Goal: Task Accomplishment & Management: Use online tool/utility

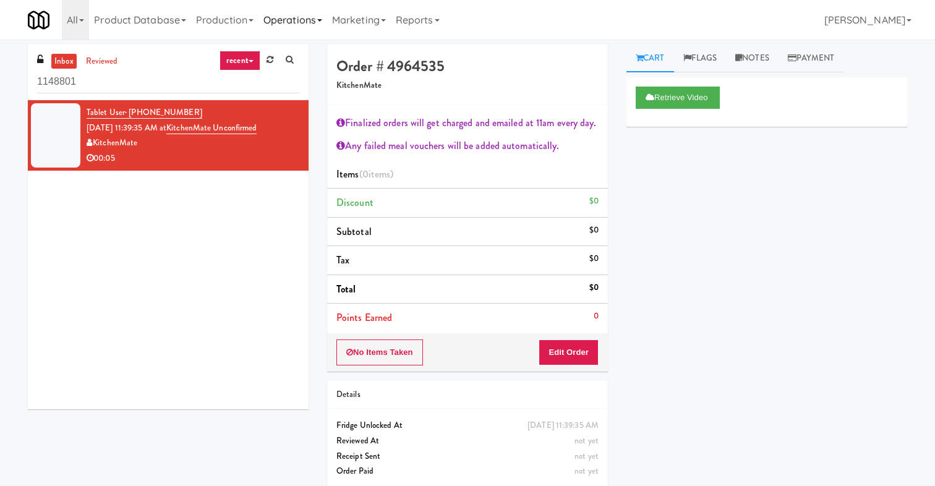
click at [289, 22] on link "Operations" at bounding box center [292, 20] width 69 height 40
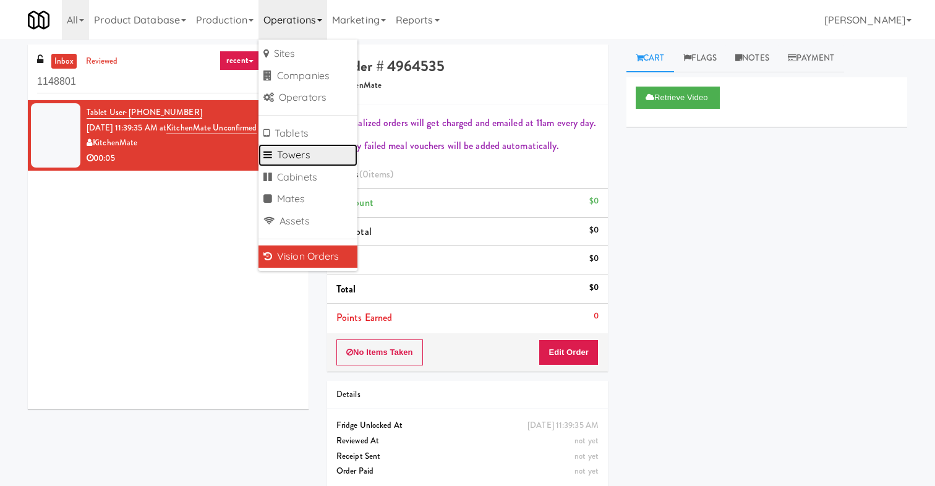
click at [310, 155] on link "Towers" at bounding box center [307, 155] width 99 height 22
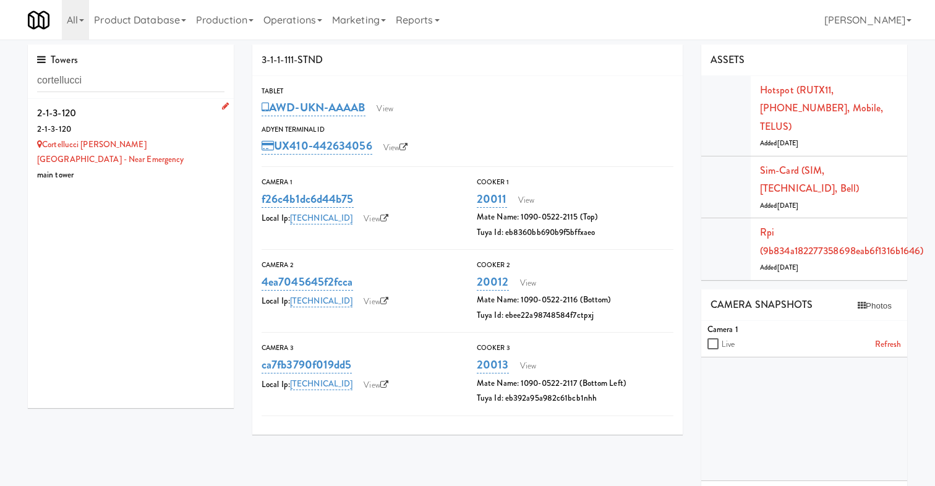
type input "cortellucci"
click at [151, 108] on div "2-1-3-120" at bounding box center [130, 113] width 187 height 19
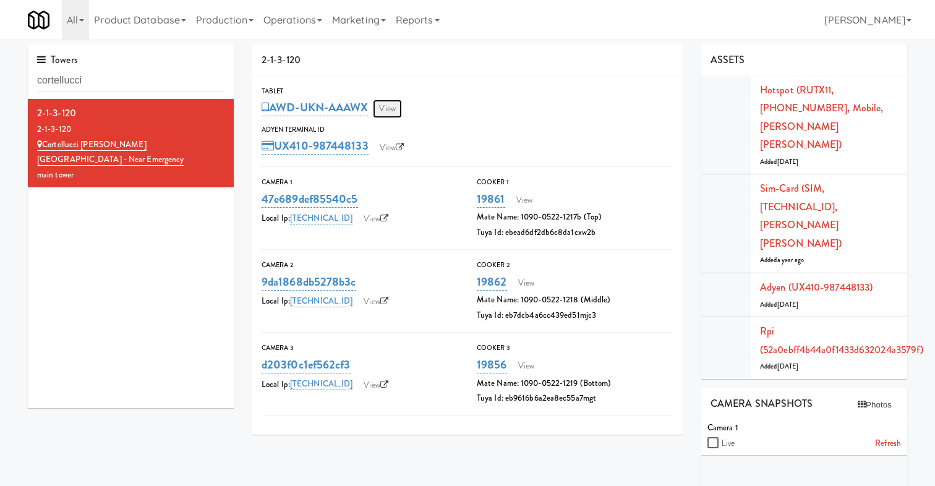
click at [383, 112] on link "View" at bounding box center [387, 109] width 28 height 19
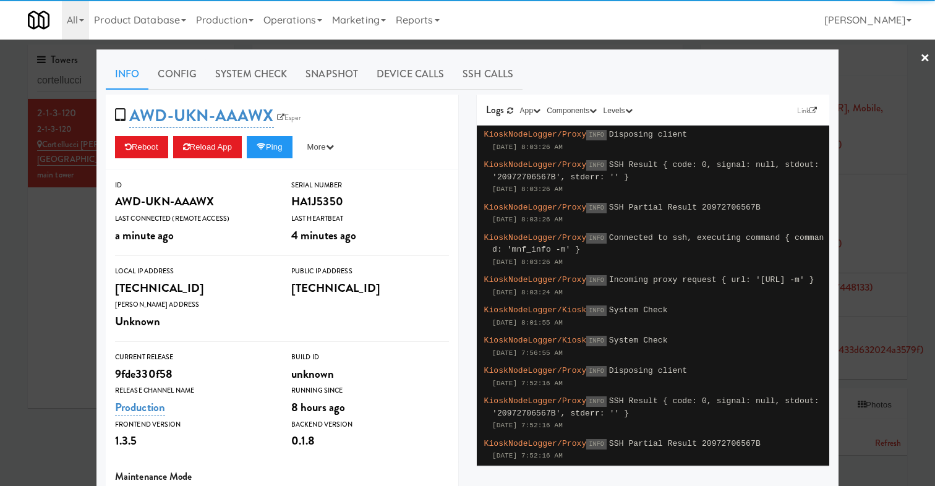
scroll to position [248, 0]
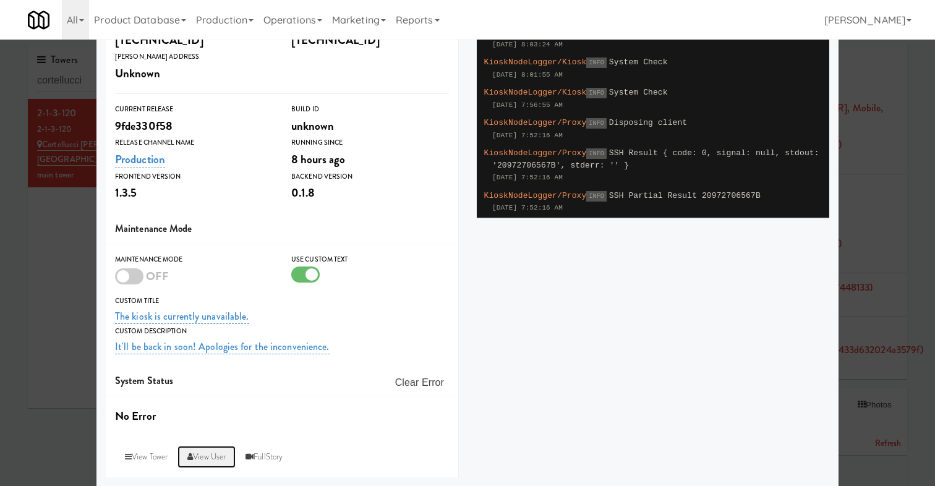
click at [207, 450] on link "View User" at bounding box center [206, 457] width 58 height 22
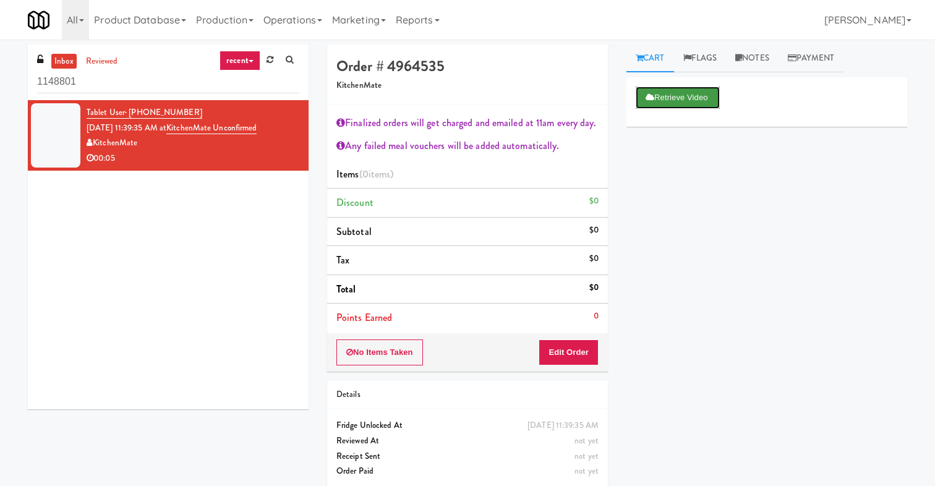
click at [670, 95] on button "Retrieve Video" at bounding box center [677, 98] width 84 height 22
click at [119, 113] on link "Tablet User · (647) 927-3415" at bounding box center [145, 112] width 116 height 12
click at [321, 17] on link "Operations" at bounding box center [292, 20] width 69 height 40
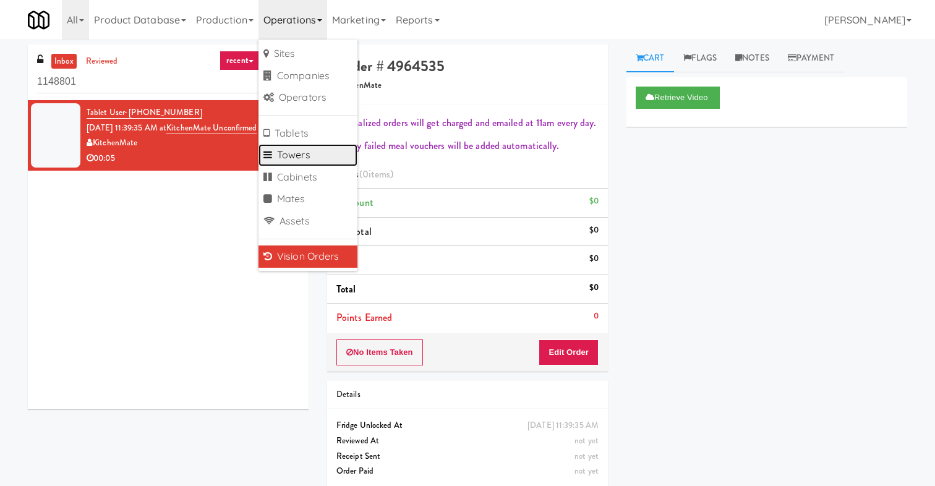
click at [328, 151] on link "Towers" at bounding box center [307, 155] width 99 height 22
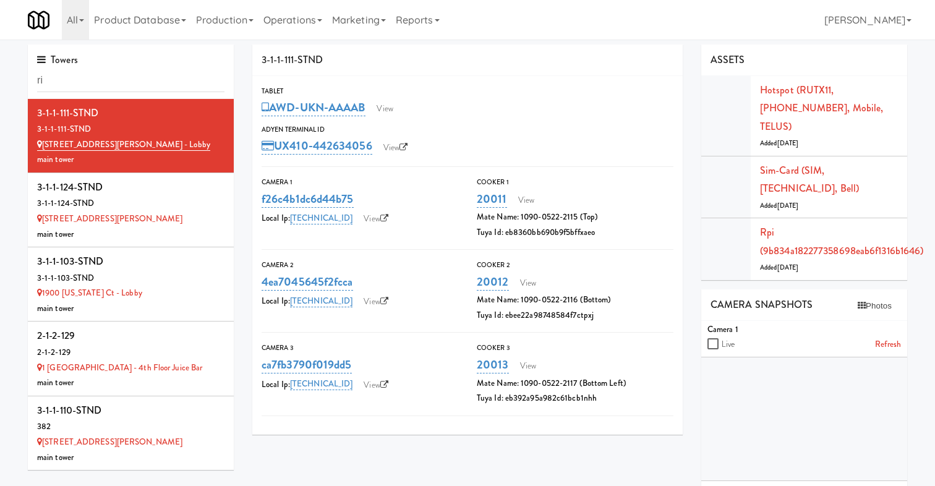
type input "r"
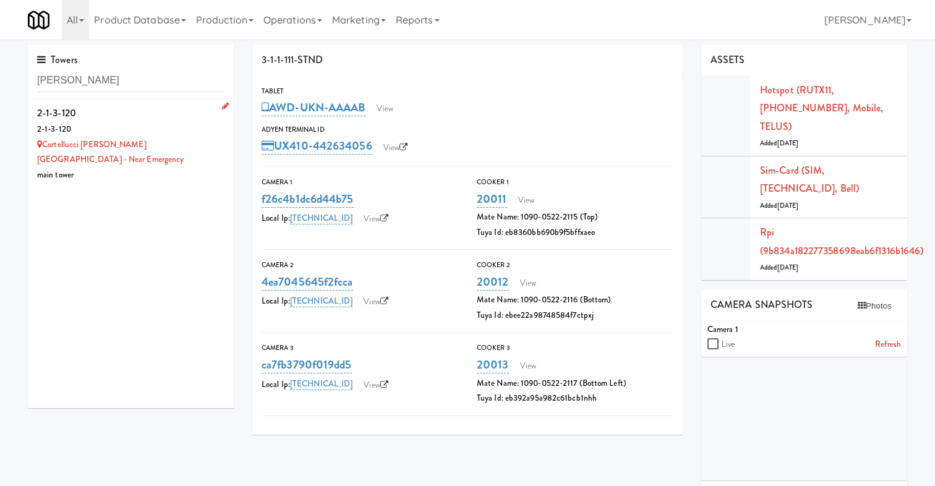
type input "cortell"
click at [187, 121] on div "2-1-3-120" at bounding box center [130, 113] width 187 height 19
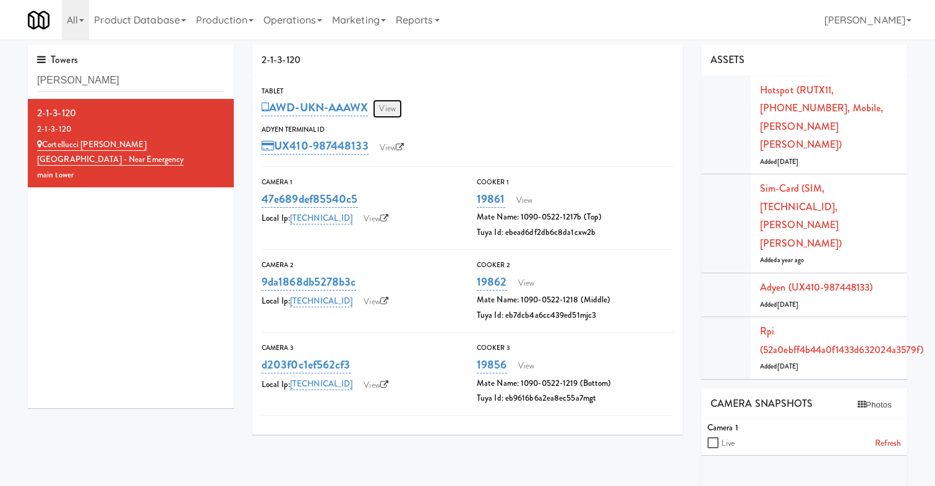
click at [392, 106] on link "View" at bounding box center [387, 109] width 28 height 19
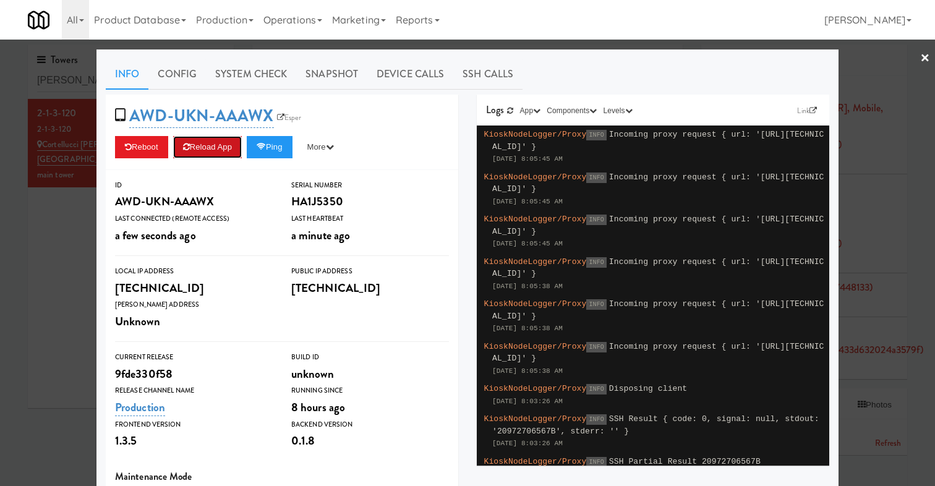
click at [224, 148] on button "Reload App" at bounding box center [207, 147] width 69 height 22
click at [203, 81] on link "Config" at bounding box center [176, 74] width 57 height 31
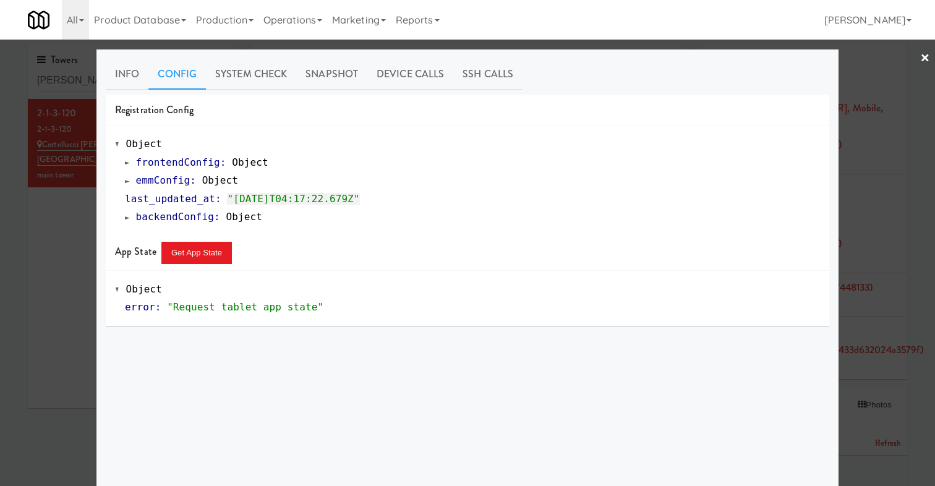
click at [127, 163] on span at bounding box center [127, 162] width 5 height 9
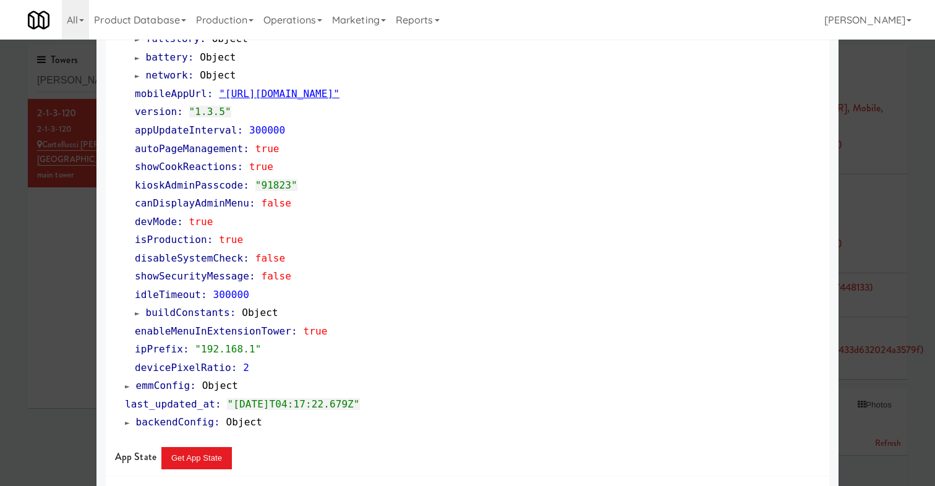
scroll to position [305, 0]
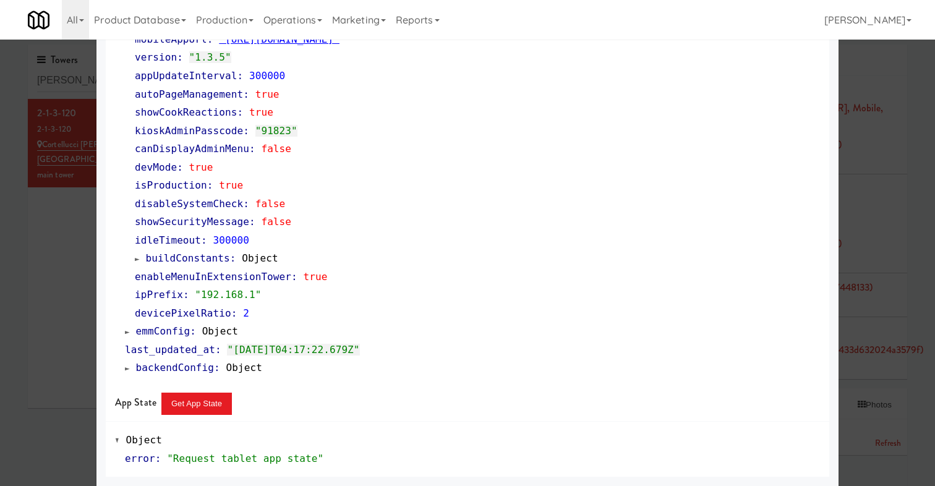
click at [125, 363] on link "backendConfig : Object" at bounding box center [193, 368] width 137 height 12
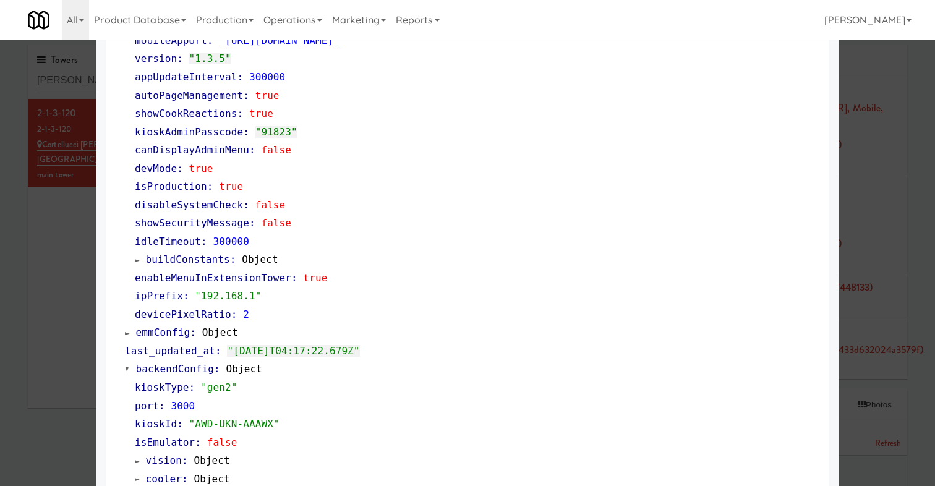
scroll to position [295, 0]
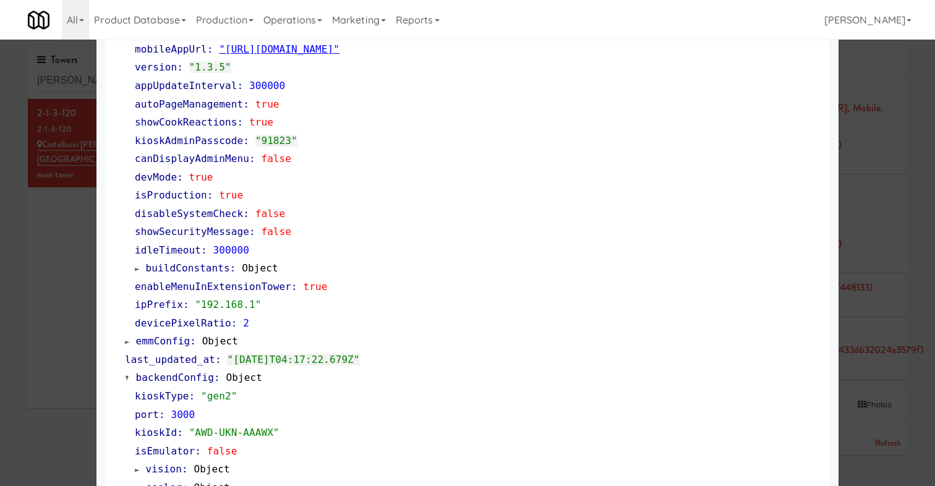
click at [131, 340] on link "emmConfig : Object" at bounding box center [181, 341] width 113 height 12
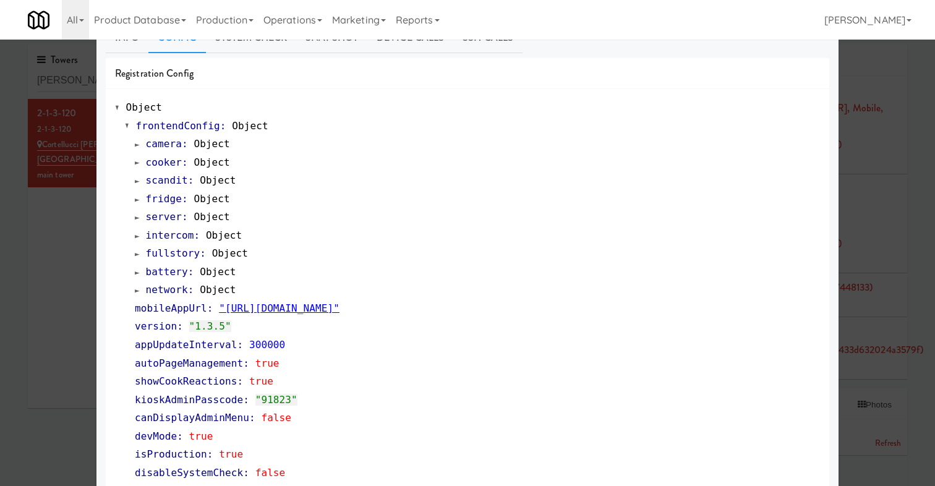
scroll to position [0, 0]
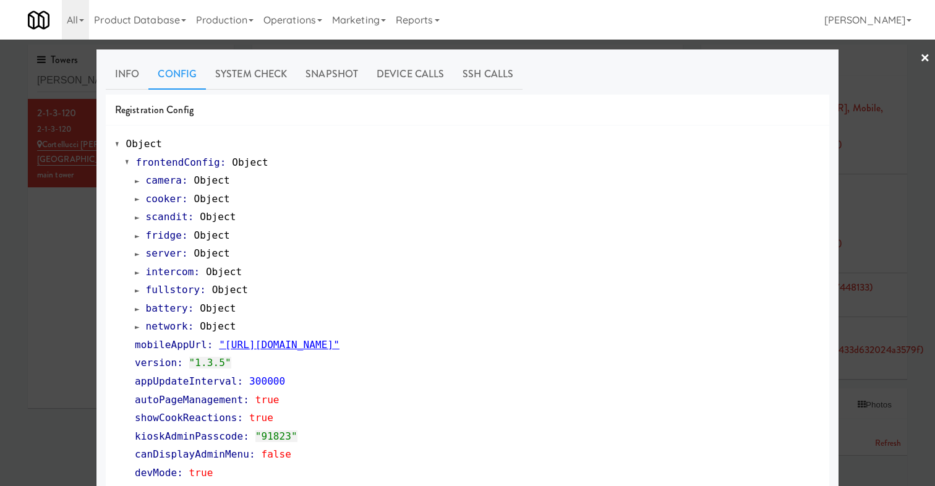
click at [133, 232] on div "camera : Object cooker : Object scandit : Object fridge : Object server : Objec…" at bounding box center [472, 399] width 695 height 456
click at [135, 236] on span at bounding box center [137, 235] width 5 height 9
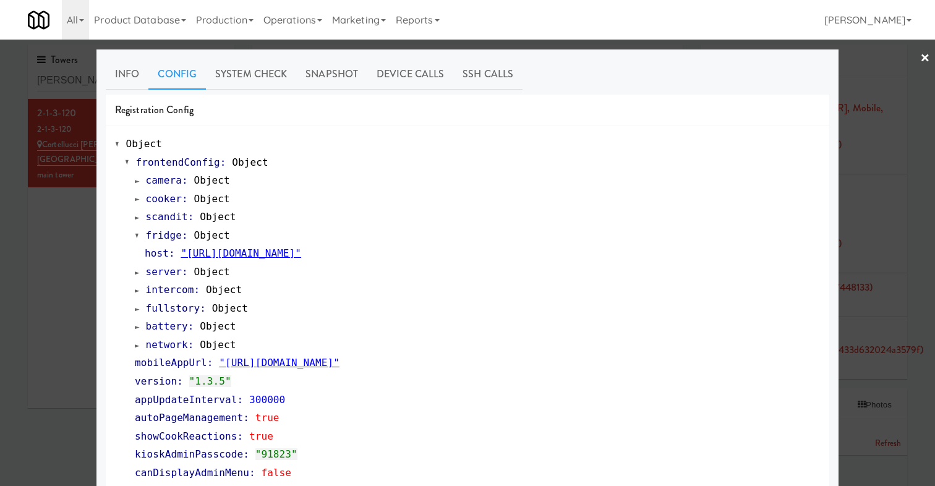
click at [135, 234] on span at bounding box center [137, 235] width 5 height 9
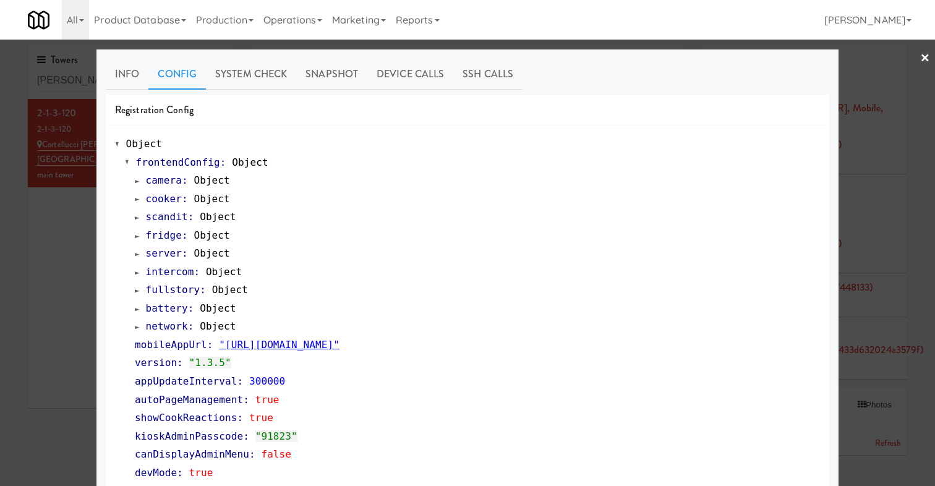
click at [127, 161] on span at bounding box center [127, 162] width 5 height 9
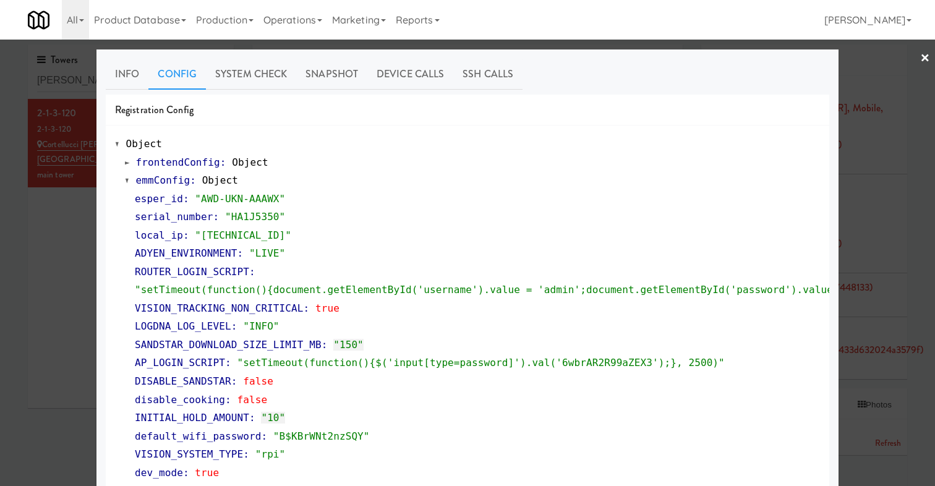
click at [127, 183] on span at bounding box center [127, 180] width 5 height 9
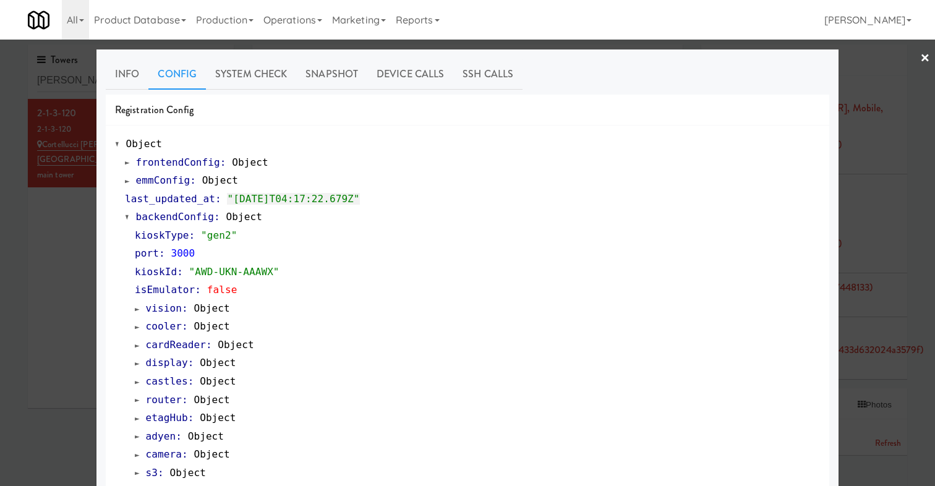
click at [126, 216] on span at bounding box center [127, 217] width 5 height 9
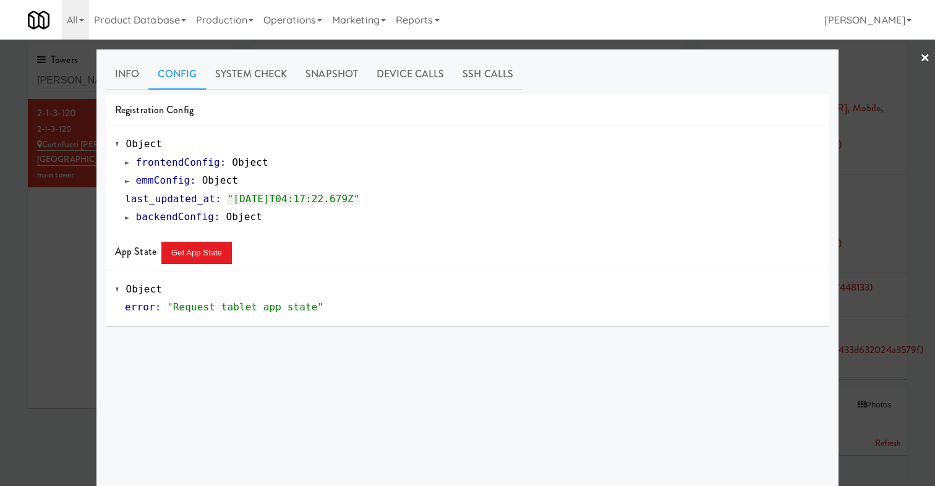
click at [127, 217] on span at bounding box center [127, 217] width 5 height 9
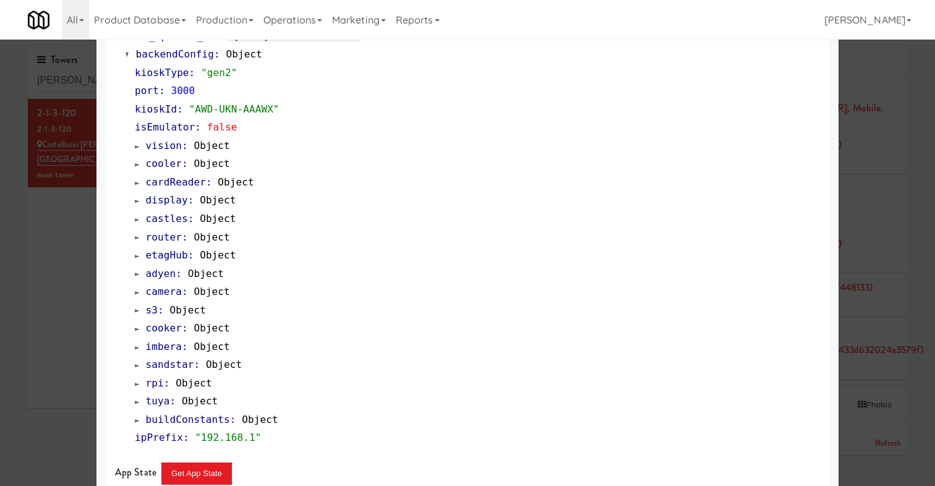
scroll to position [198, 0]
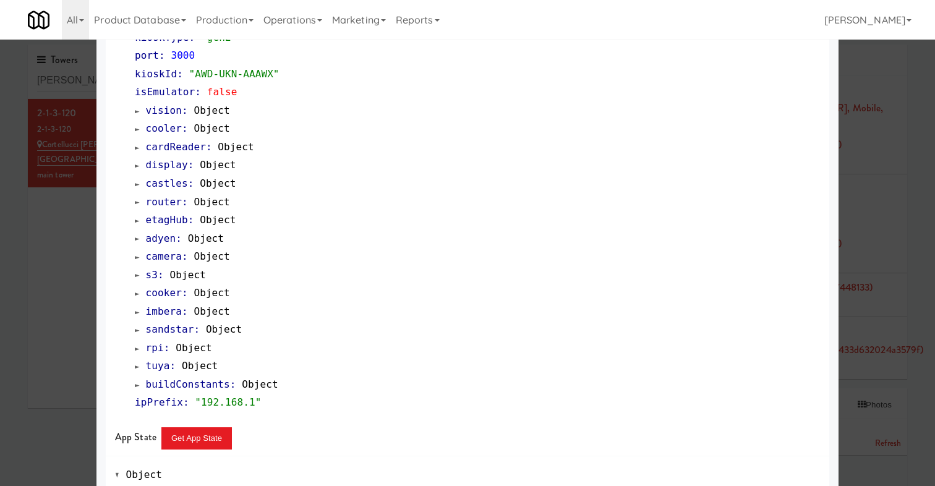
click at [75, 228] on div at bounding box center [467, 243] width 935 height 486
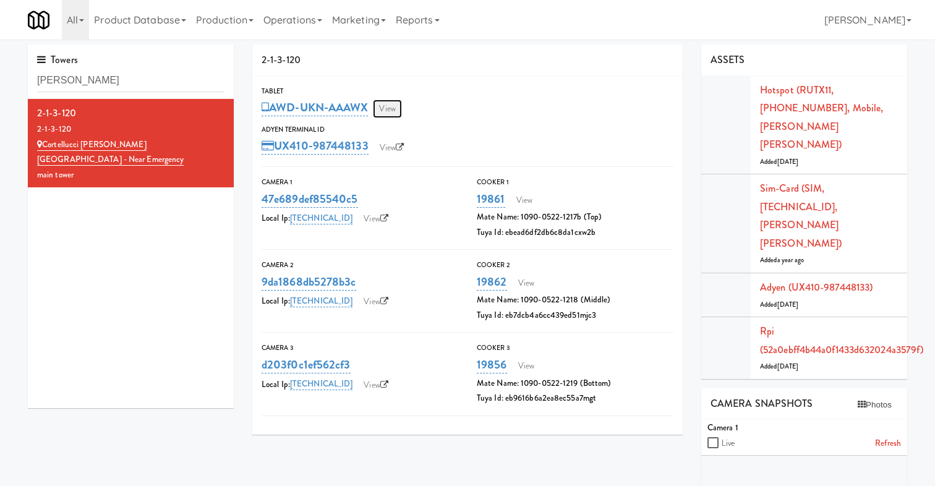
click at [394, 103] on link "View" at bounding box center [387, 109] width 28 height 19
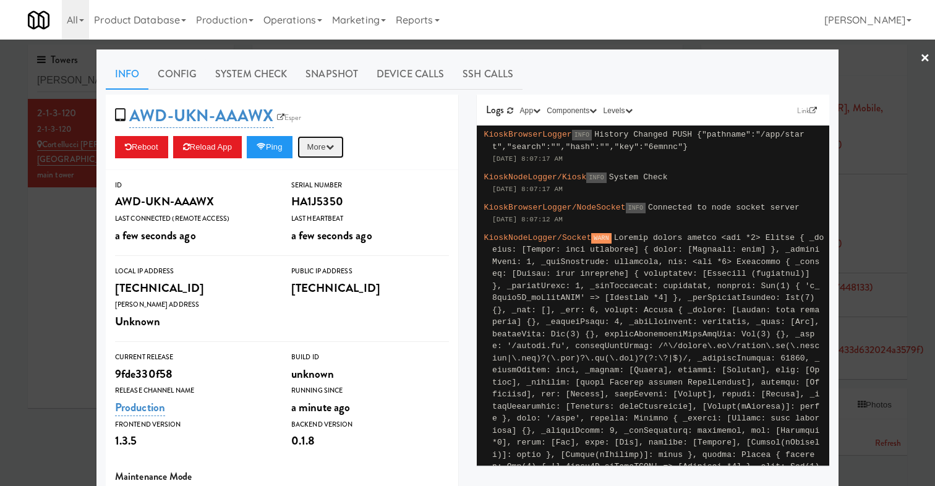
click at [334, 148] on icon "button" at bounding box center [330, 147] width 8 height 8
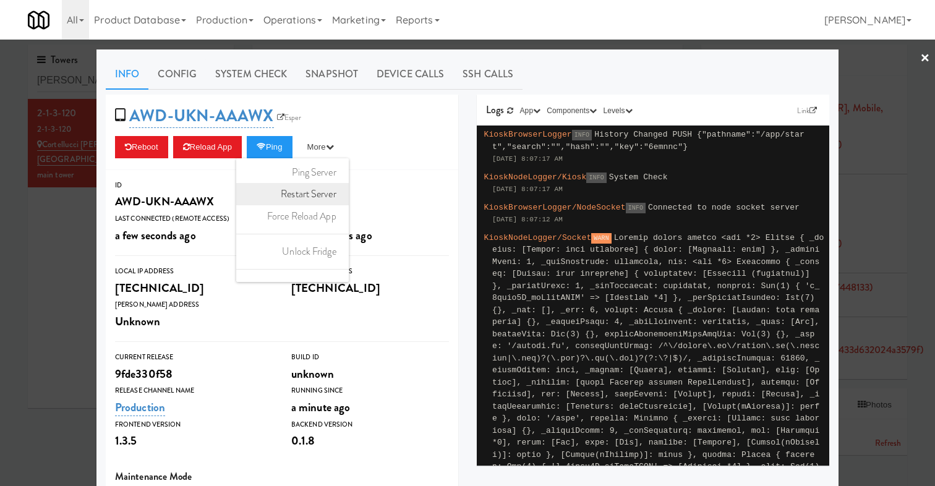
click at [331, 195] on link "Restart Server" at bounding box center [292, 194] width 113 height 22
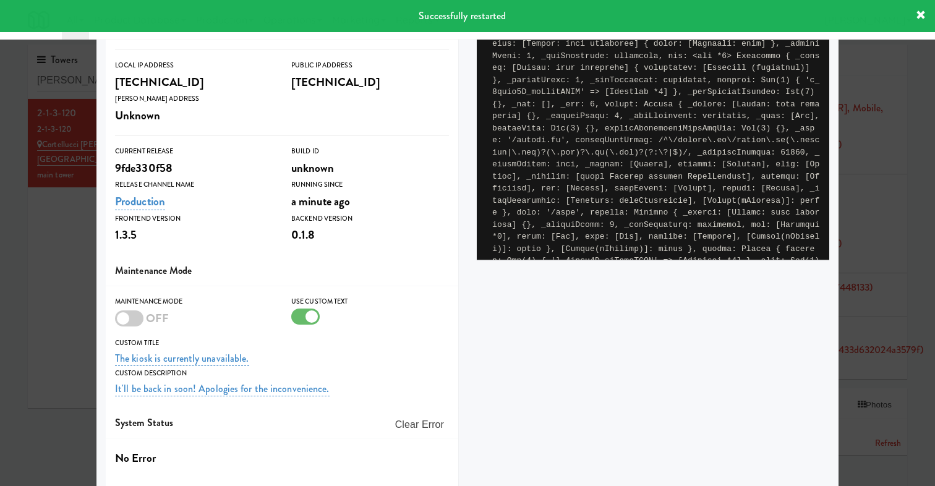
scroll to position [248, 0]
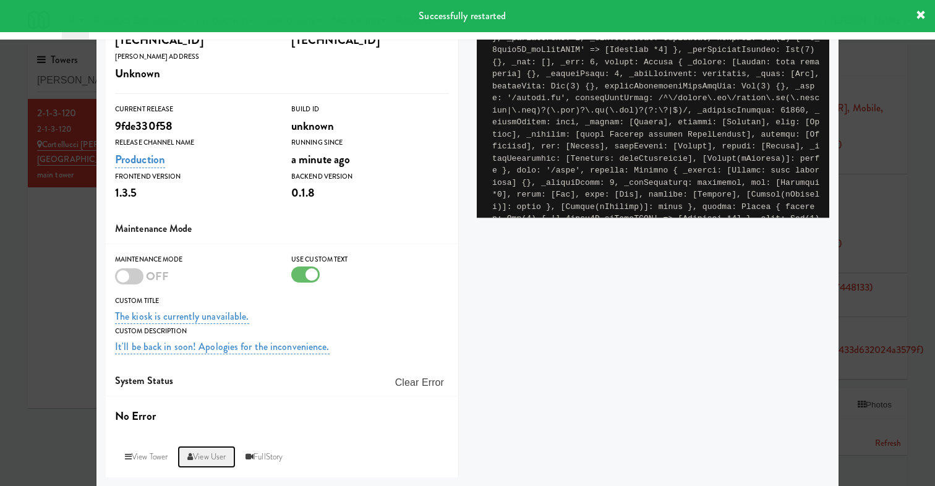
click at [203, 456] on link "View User" at bounding box center [206, 457] width 58 height 22
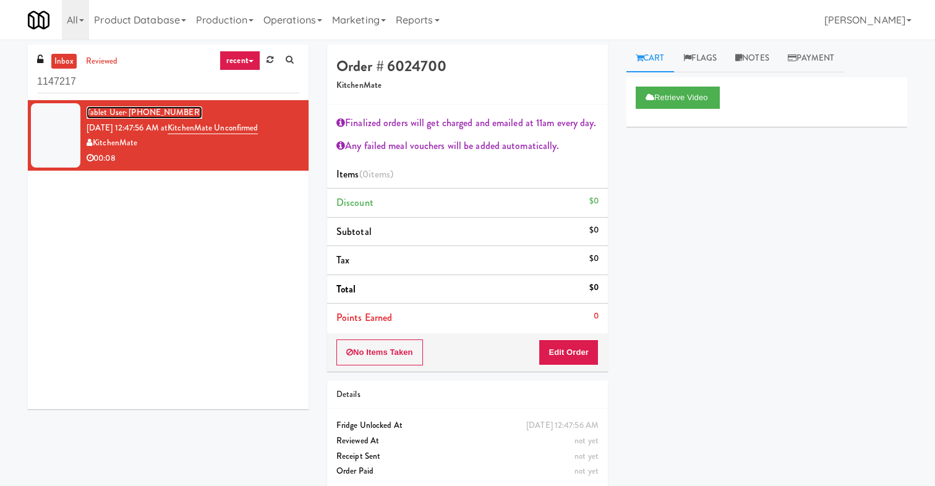
click at [158, 109] on span "· (437) 233-6171" at bounding box center [163, 112] width 77 height 12
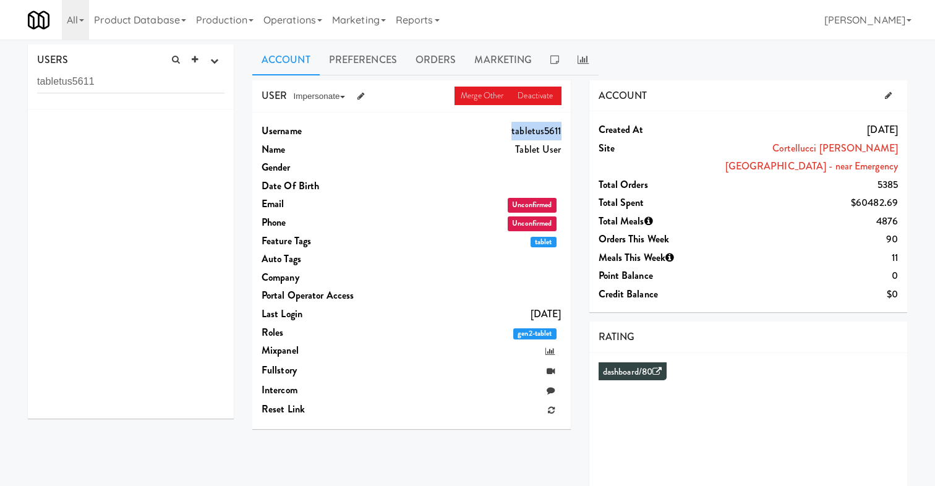
drag, startPoint x: 512, startPoint y: 132, endPoint x: 559, endPoint y: 132, distance: 47.6
click at [559, 132] on dd "tabletus5611" at bounding box center [471, 131] width 180 height 19
copy dd "tabletus5611"
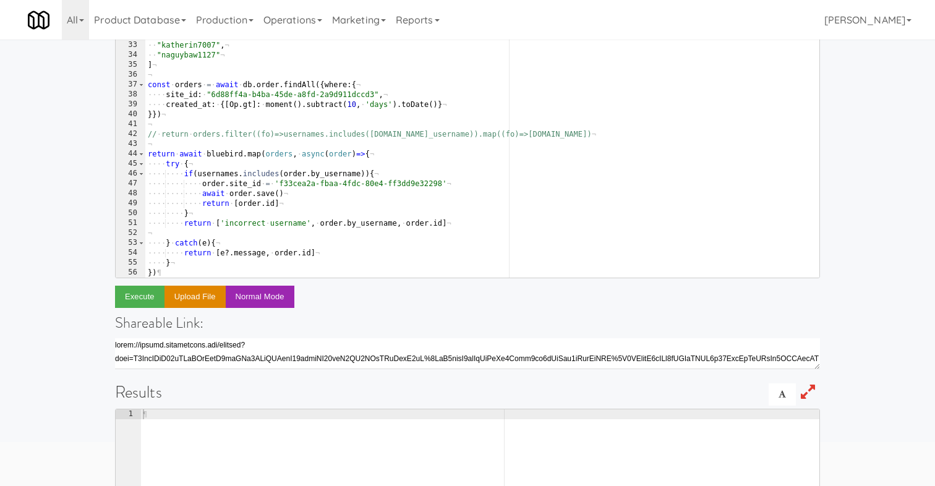
scroll to position [109, 0]
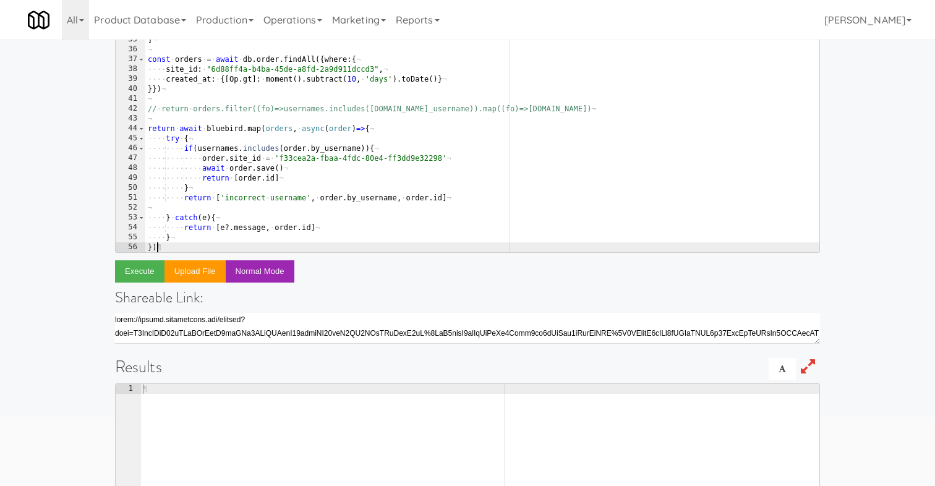
click at [176, 247] on div "·· "rosepacc2081" , ¬ ·· "katherin7007" , ¬ ·· "naguybaw1127" ¬ ] ¬ ¬ const · o…" at bounding box center [482, 138] width 674 height 266
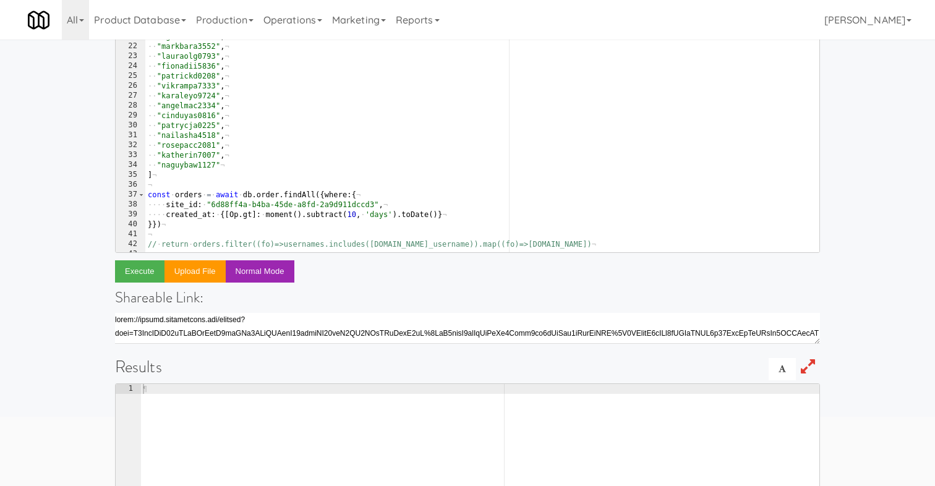
scroll to position [172, 0]
click at [148, 195] on div "¬ const · usernames · = · [ ¬ ·· "shantell7732" , ¬ ·· "oghenefe1172" , ¬ ·· "m…" at bounding box center [482, 135] width 674 height 266
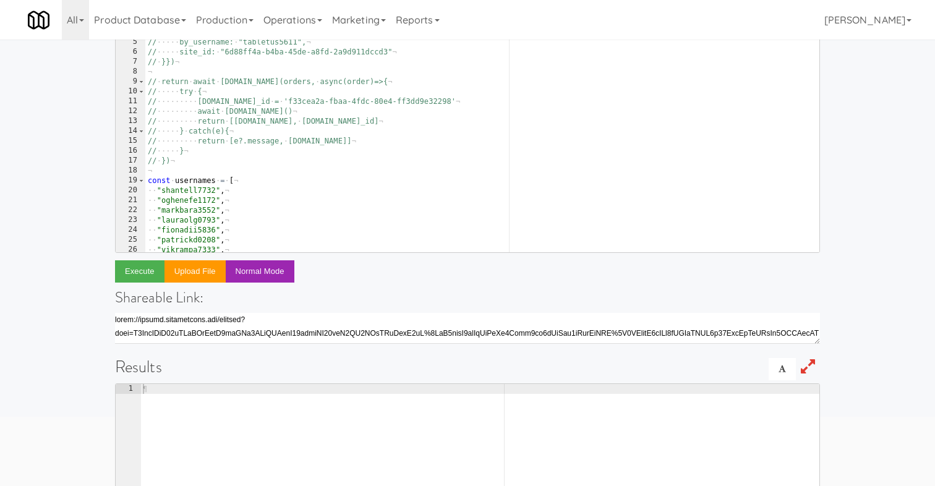
scroll to position [7, 0]
click at [148, 184] on div "const · bluebird · = · require ( 'bluebird' ) ¬ const · { Op } · = · require ( …" at bounding box center [482, 132] width 674 height 266
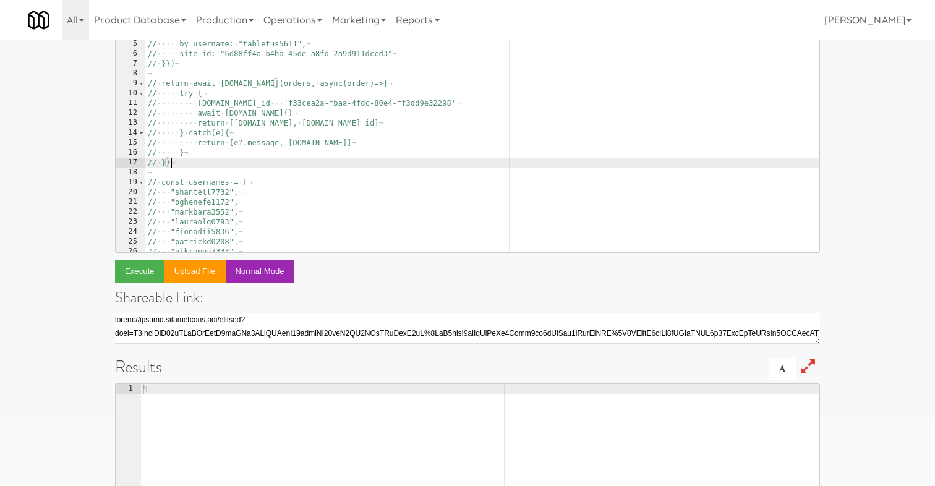
click at [179, 166] on div "const · bluebird · = · require ( 'bluebird' ) ¬ const · { Op } · = · require ( …" at bounding box center [482, 132] width 674 height 266
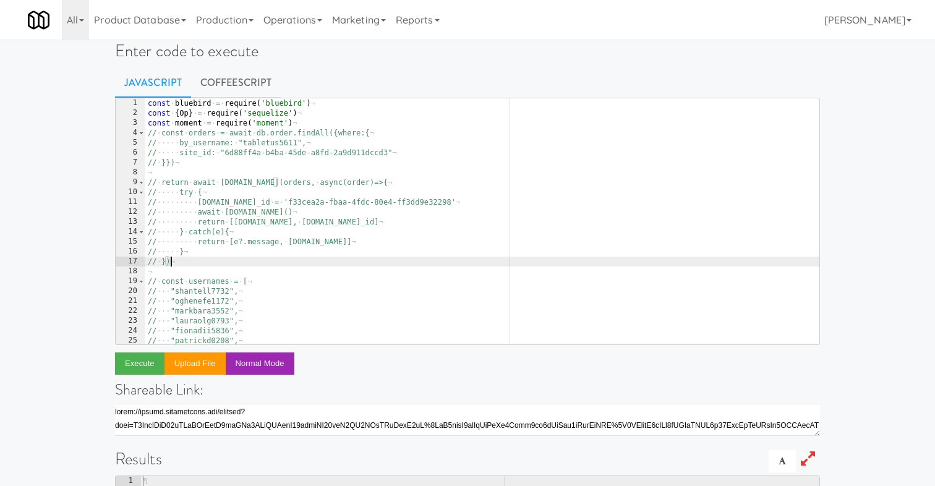
scroll to position [0, 0]
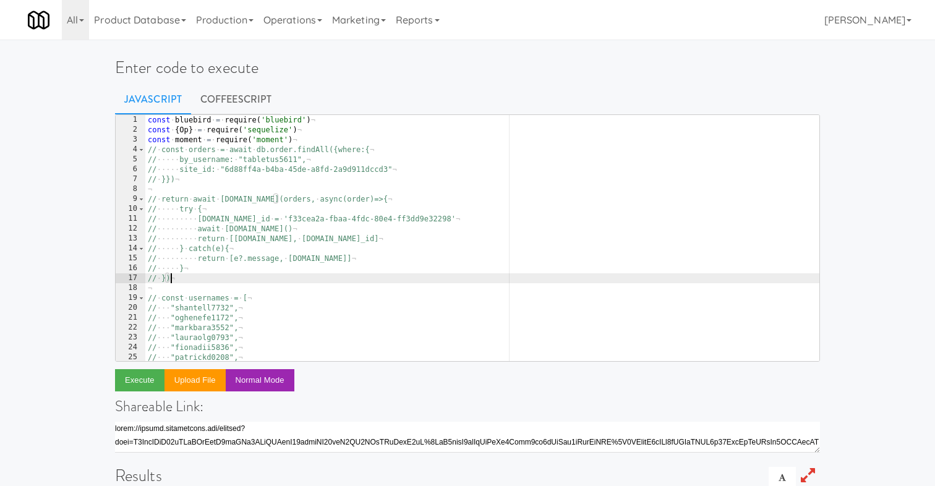
click at [148, 148] on div "const · bluebird · = · require ( 'bluebird' ) ¬ const · { Op } · = · require ( …" at bounding box center [482, 248] width 674 height 266
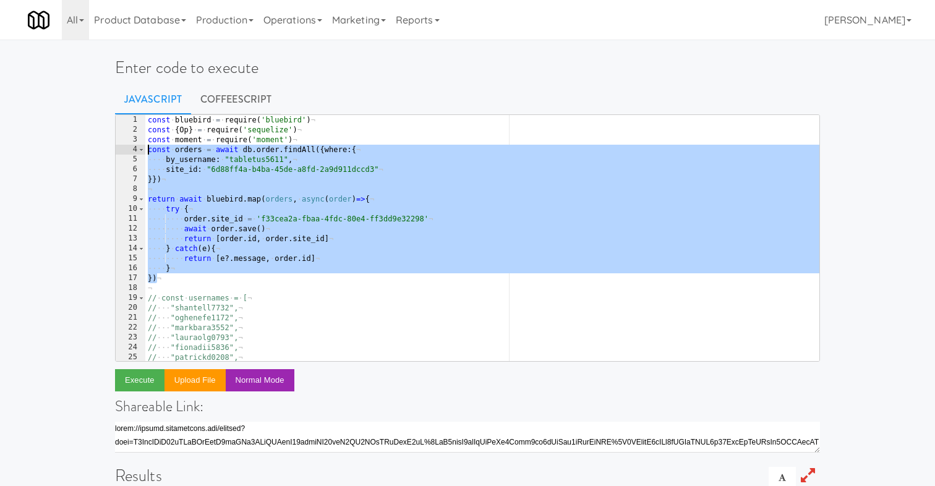
click at [266, 168] on div "const · bluebird · = · require ( 'bluebird' ) ¬ const · { Op } · = · require ( …" at bounding box center [482, 248] width 674 height 266
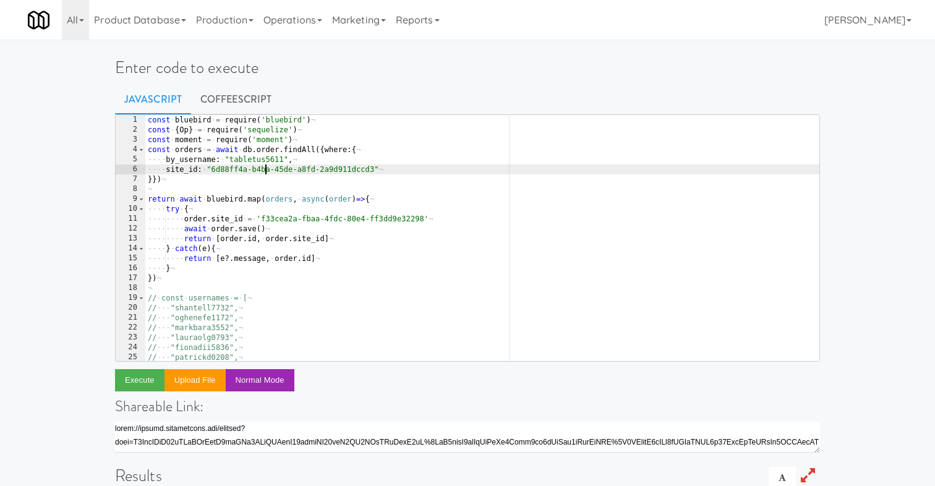
click at [266, 168] on div "const · bluebird · = · require ( 'bluebird' ) ¬ const · { Op } · = · require ( …" at bounding box center [482, 248] width 674 height 266
click at [257, 159] on div "const · bluebird · = · require ( 'bluebird' ) ¬ const · { Op } · = · require ( …" at bounding box center [482, 248] width 674 height 266
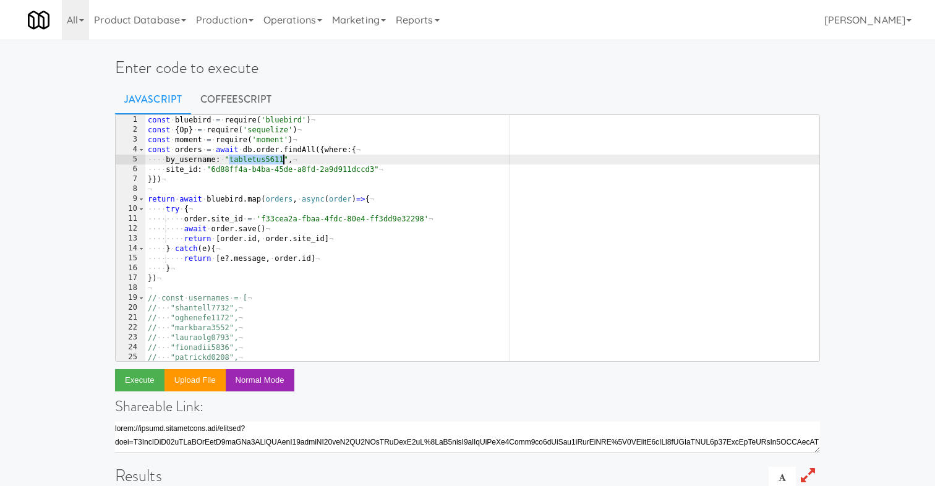
click at [257, 159] on div "const · bluebird · = · require ( 'bluebird' ) ¬ const · { Op } · = · require ( …" at bounding box center [482, 248] width 674 height 266
click at [393, 209] on div "const · bluebird · = · require ( 'bluebird' ) ¬ const · { Op } · = · require ( …" at bounding box center [482, 248] width 674 height 266
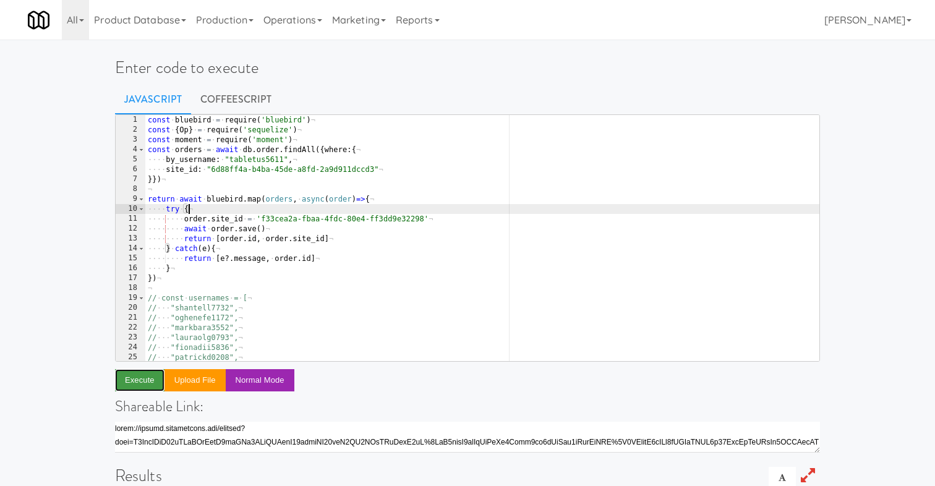
click at [126, 385] on button "Execute" at bounding box center [139, 380] width 49 height 22
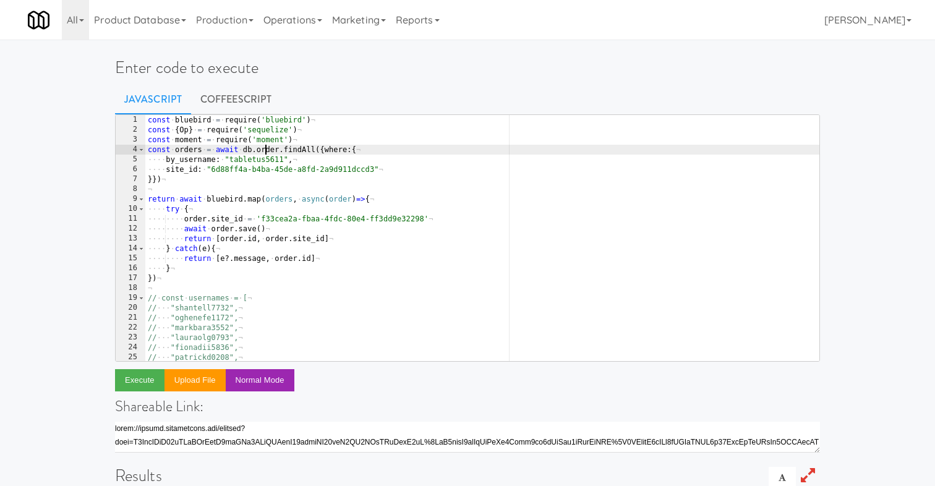
click at [265, 150] on div "const · bluebird · = · require ( 'bluebird' ) ¬ const · { Op } · = · require ( …" at bounding box center [482, 248] width 674 height 266
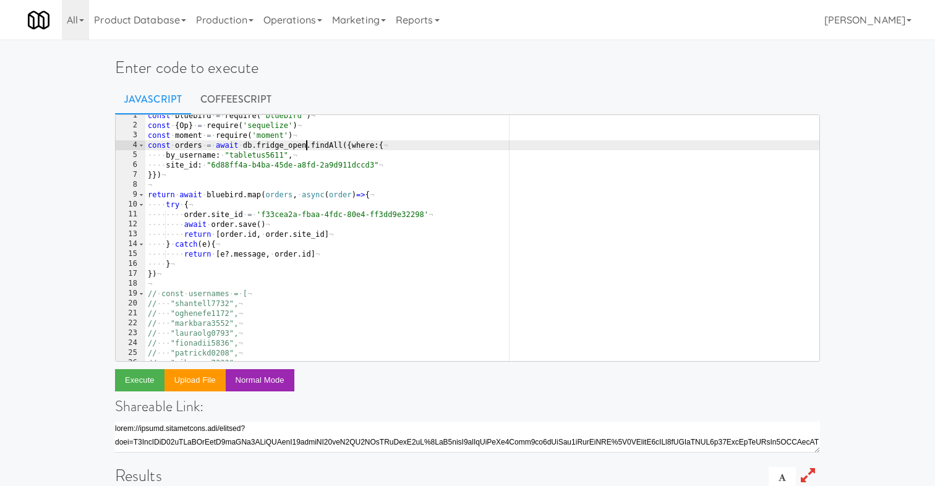
scroll to position [4, 0]
type textarea "const orders = await db.fridge_open.findAll({where:{"
click at [133, 380] on button "Execute" at bounding box center [139, 380] width 49 height 22
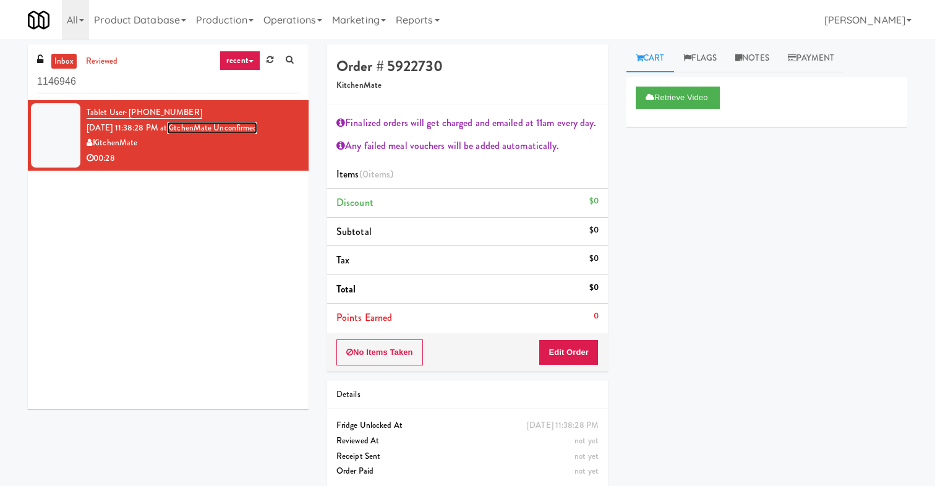
click at [241, 130] on link "KitchenMate Unconfirmed" at bounding box center [212, 128] width 90 height 12
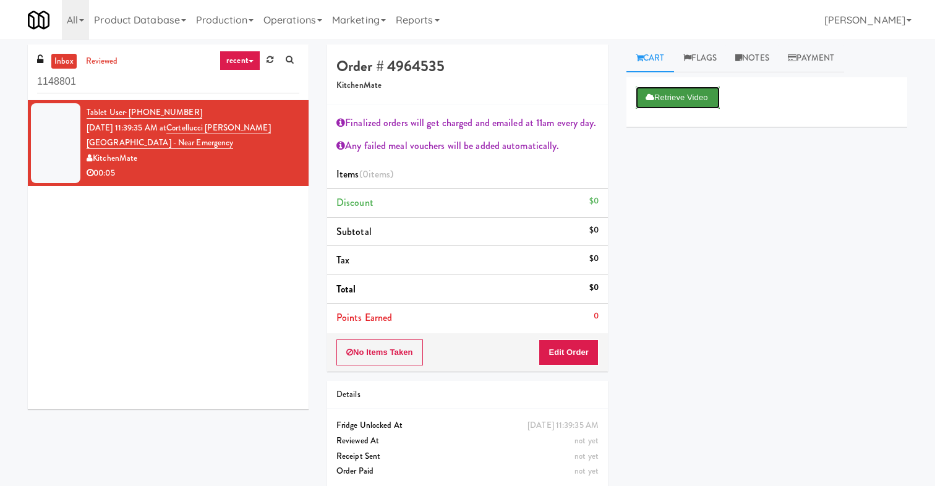
click at [690, 96] on button "Retrieve Video" at bounding box center [677, 98] width 84 height 22
click at [653, 92] on button "Play" at bounding box center [656, 98] width 43 height 22
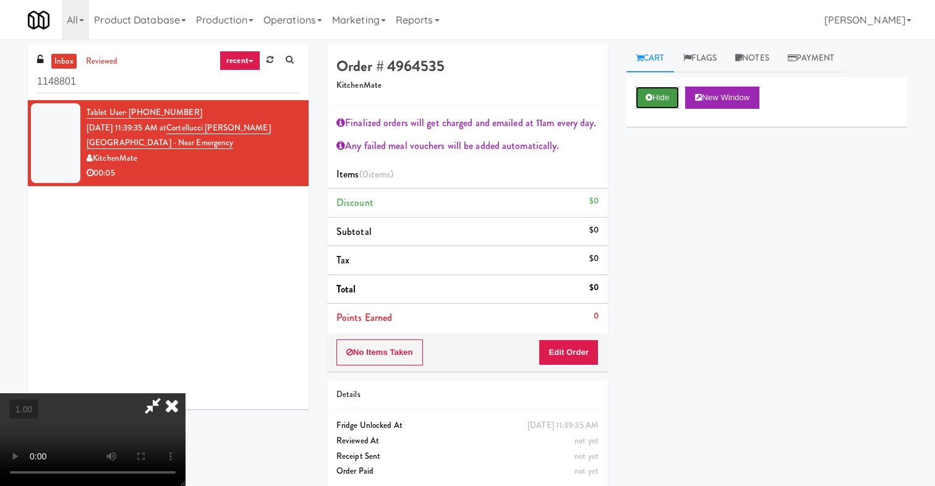
click at [653, 92] on button "Hide" at bounding box center [656, 98] width 43 height 22
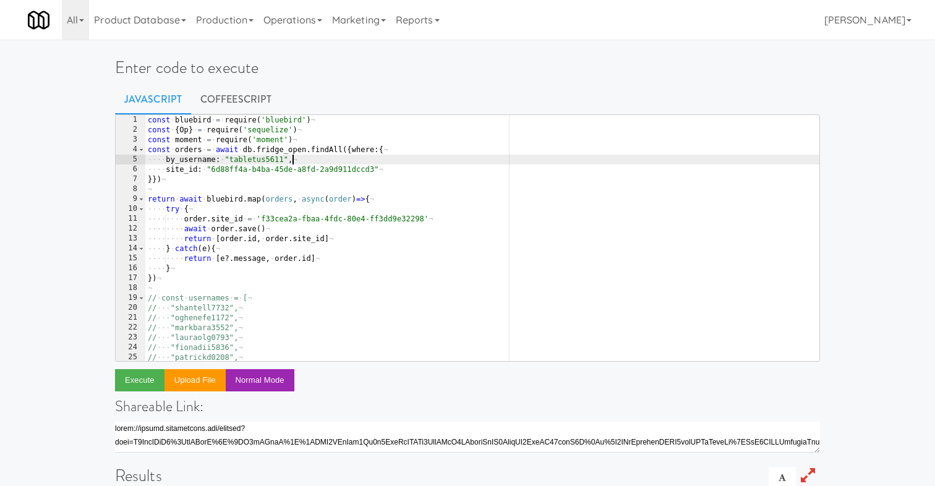
click at [346, 164] on div "const · bluebird · = · require ( 'bluebird' ) ¬ const · { Op } · = · require ( …" at bounding box center [482, 248] width 674 height 266
type textarea "// } // })"
